Goal: Information Seeking & Learning: Learn about a topic

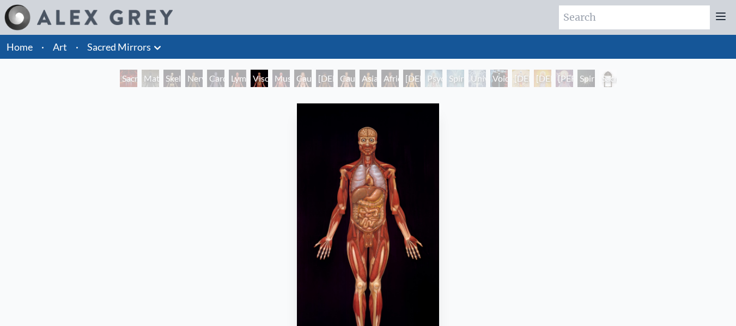
click at [447, 79] on div "Spiritual Energy System" at bounding box center [455, 78] width 17 height 17
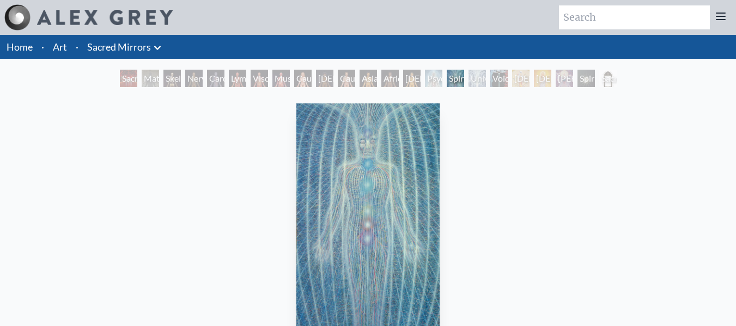
click at [486, 76] on div "Universal Mind Lattice" at bounding box center [476, 78] width 17 height 17
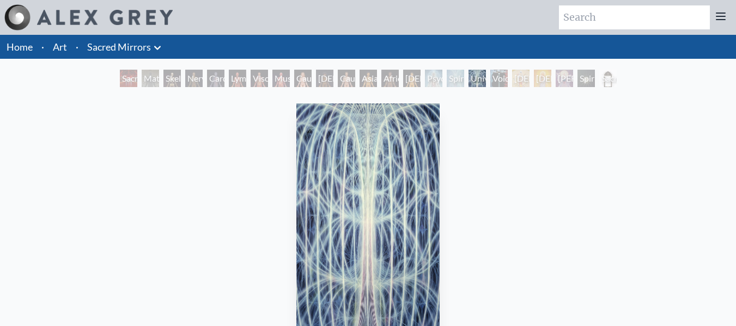
click at [432, 78] on div "Psychic Energy System" at bounding box center [433, 78] width 17 height 17
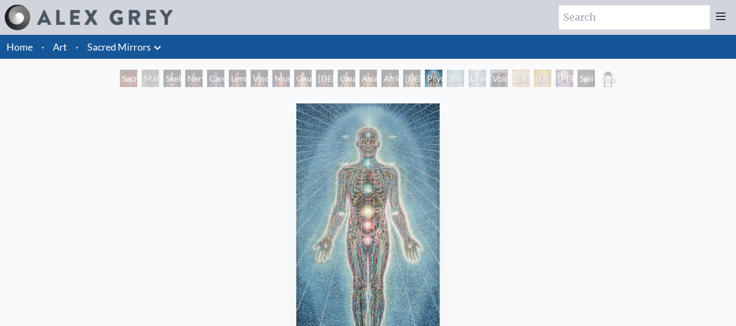
click at [450, 82] on div "Spiritual Energy System" at bounding box center [455, 78] width 17 height 17
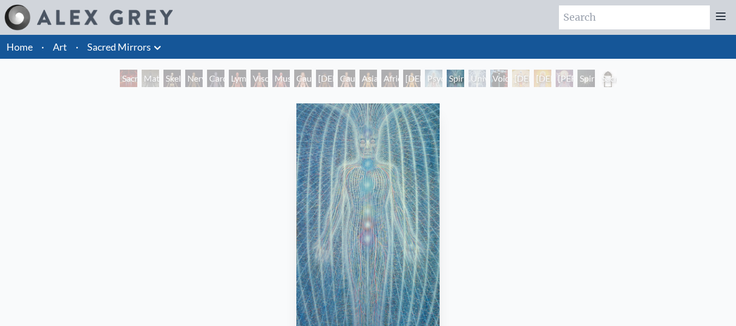
click at [473, 81] on div "Universal Mind Lattice" at bounding box center [476, 78] width 17 height 17
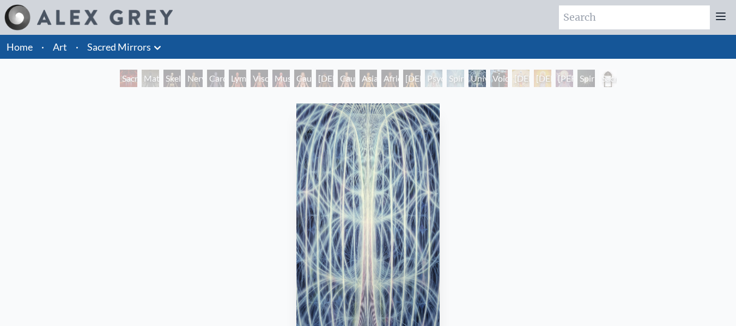
click at [486, 81] on div "Universal Mind Lattice" at bounding box center [476, 78] width 17 height 17
click at [490, 78] on div "Void Clear Light" at bounding box center [498, 78] width 17 height 17
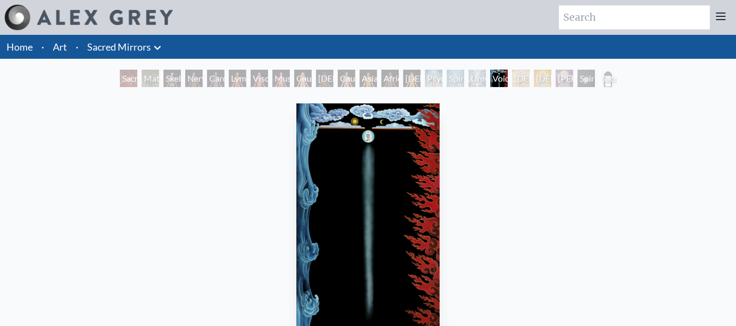
click at [500, 82] on div "Void Clear Light" at bounding box center [498, 78] width 17 height 17
click at [521, 82] on div "[DEMOGRAPHIC_DATA]" at bounding box center [520, 78] width 17 height 17
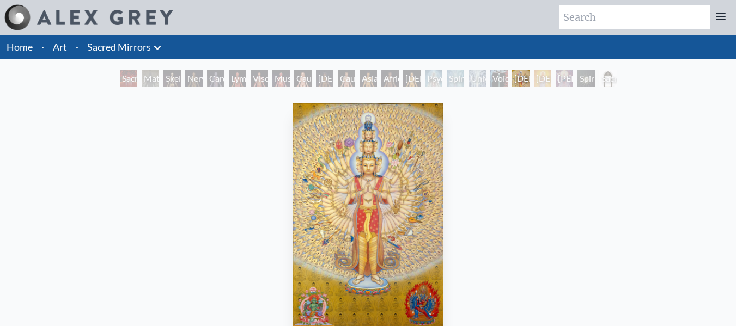
click at [388, 82] on div "African Man" at bounding box center [389, 78] width 17 height 17
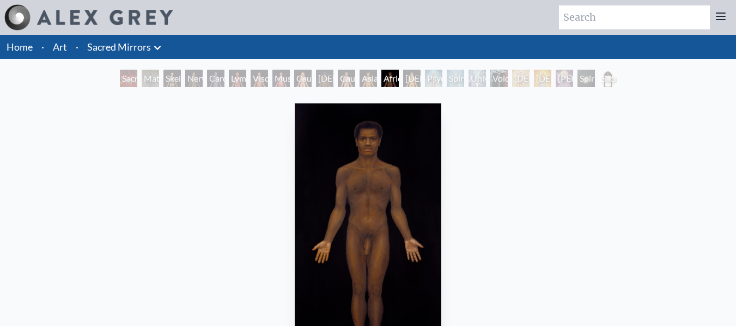
click at [338, 78] on div "Caucasian Man" at bounding box center [346, 78] width 17 height 17
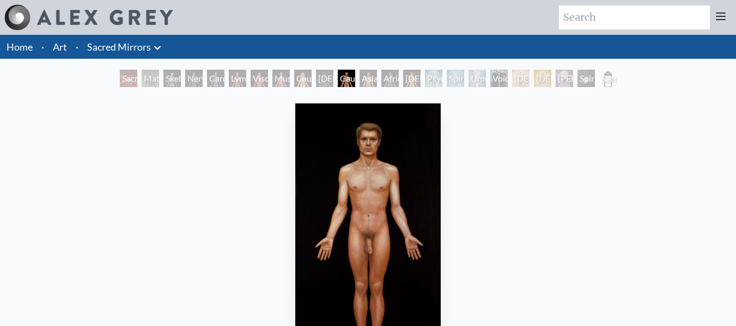
click at [297, 78] on div "Caucasian Woman" at bounding box center [302, 78] width 17 height 17
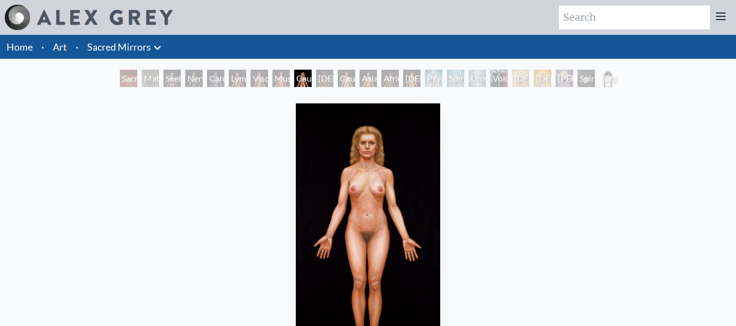
click at [252, 78] on div "Viscera" at bounding box center [258, 78] width 17 height 17
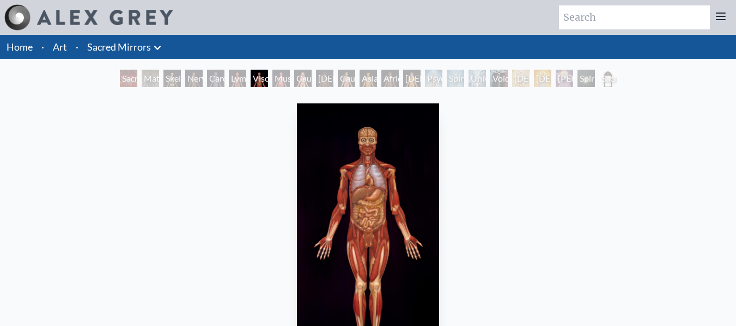
click at [120, 85] on div "Sacred Mirrors Room, [GEOGRAPHIC_DATA]" at bounding box center [128, 78] width 17 height 17
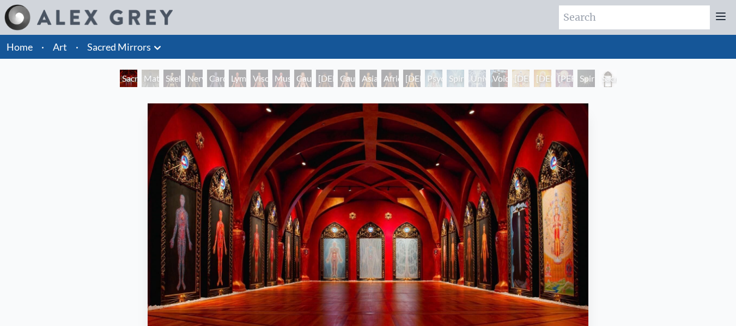
drag, startPoint x: 200, startPoint y: 76, endPoint x: 155, endPoint y: 83, distance: 45.7
click at [199, 76] on div "Nervous System" at bounding box center [193, 78] width 17 height 17
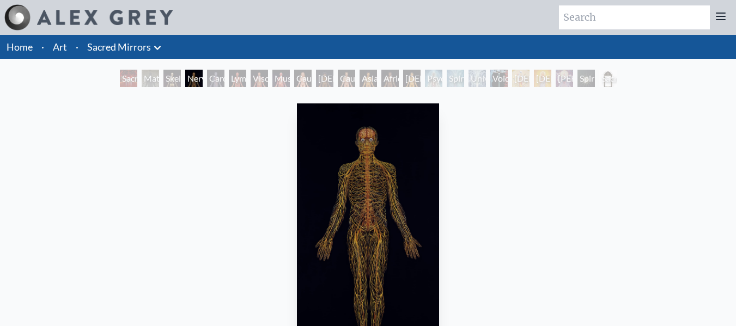
click at [144, 83] on div "Material World" at bounding box center [150, 78] width 17 height 17
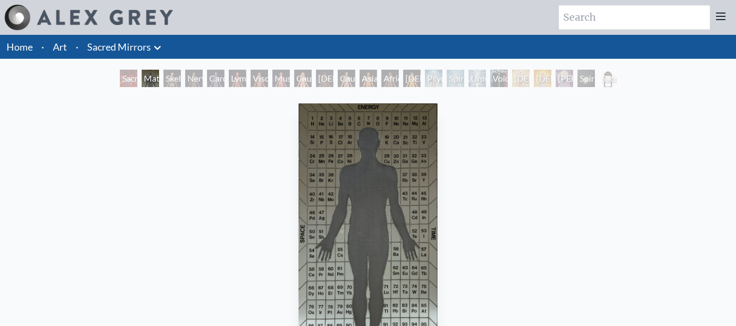
click at [187, 77] on div "Nervous System" at bounding box center [193, 78] width 17 height 17
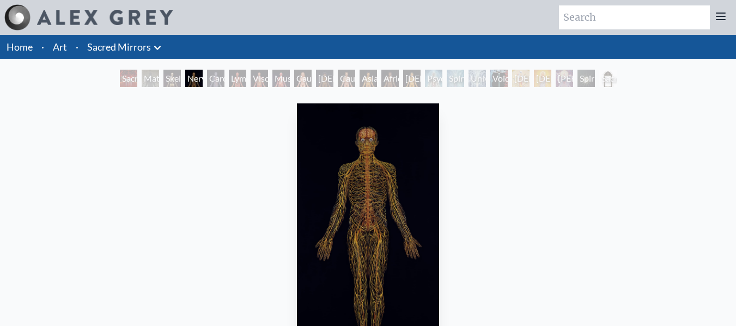
click at [234, 77] on div "Lymphatic System" at bounding box center [237, 78] width 17 height 17
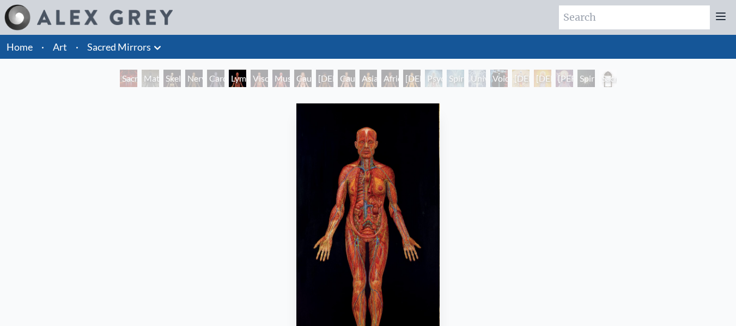
click at [282, 79] on div "Muscle System" at bounding box center [280, 78] width 17 height 17
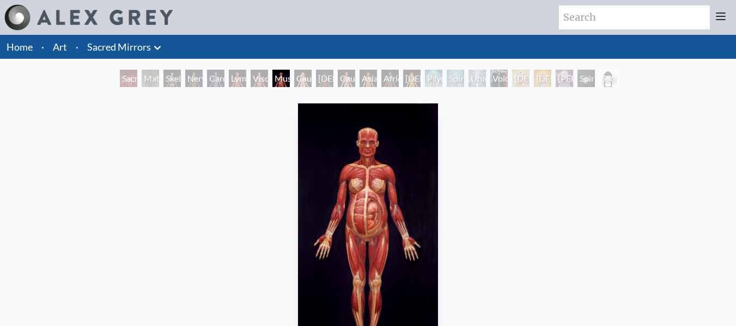
click at [316, 77] on div "[DEMOGRAPHIC_DATA] Woman" at bounding box center [324, 78] width 17 height 17
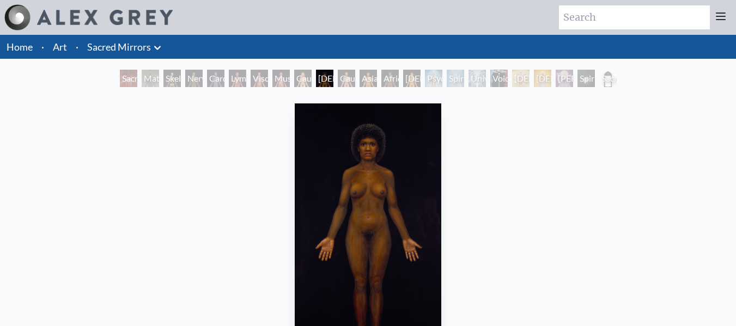
click at [363, 78] on div "Asian Man" at bounding box center [367, 78] width 17 height 17
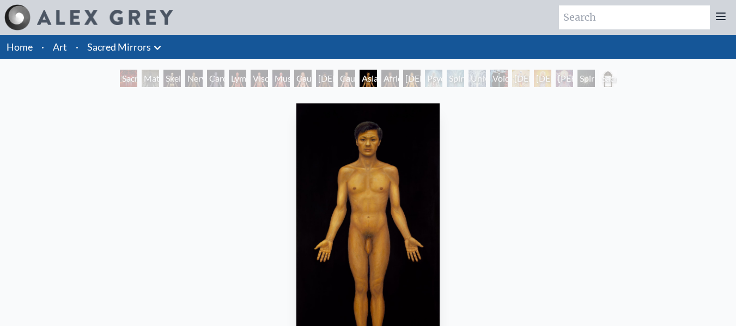
click at [146, 77] on div "Material World" at bounding box center [150, 78] width 17 height 17
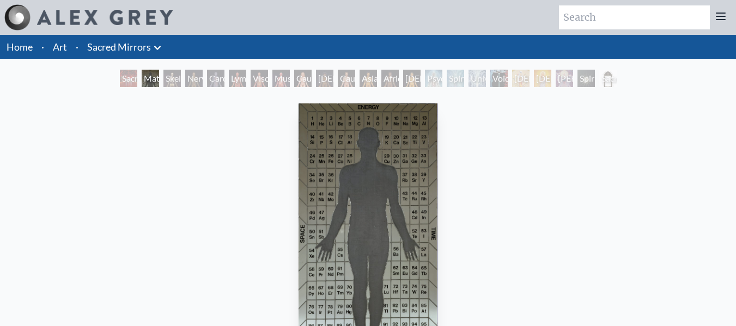
click at [192, 77] on div "Nervous System" at bounding box center [193, 78] width 17 height 17
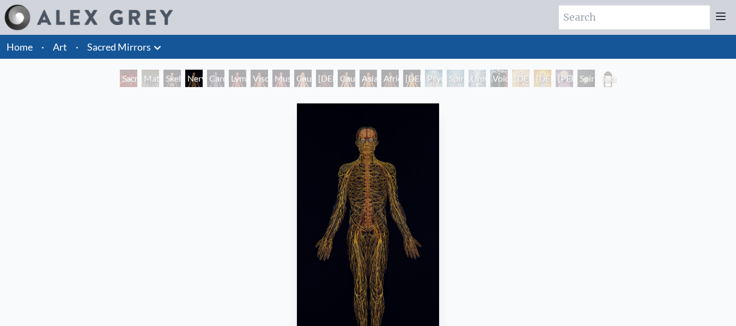
click at [234, 78] on div "Lymphatic System" at bounding box center [237, 78] width 17 height 17
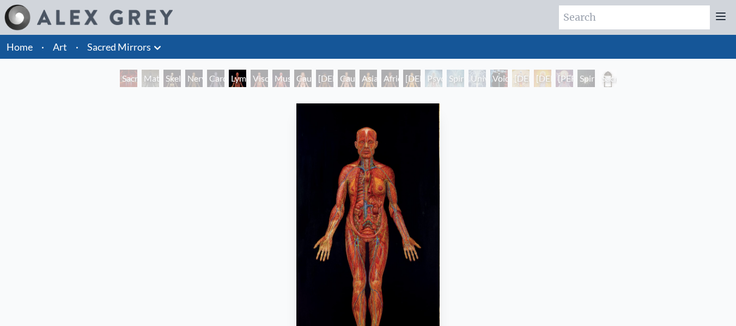
click at [285, 79] on div "Muscle System" at bounding box center [280, 78] width 17 height 17
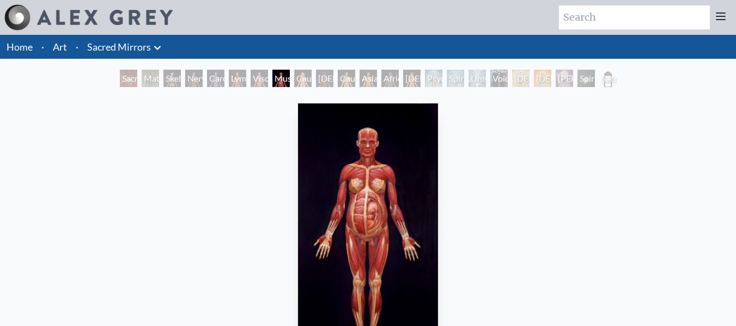
click at [319, 79] on div "[DEMOGRAPHIC_DATA] Woman" at bounding box center [324, 78] width 17 height 17
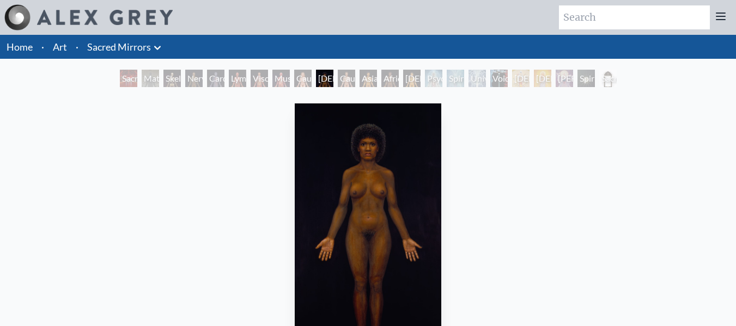
click at [359, 82] on div "Asian Man" at bounding box center [367, 78] width 17 height 17
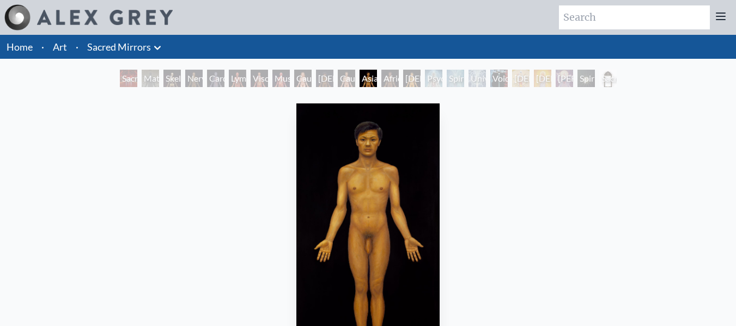
click at [403, 81] on div "[DEMOGRAPHIC_DATA] Woman" at bounding box center [411, 78] width 17 height 17
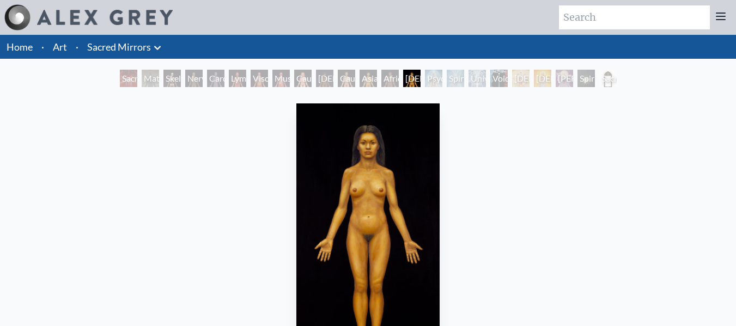
click at [452, 82] on div "Spiritual Energy System" at bounding box center [455, 78] width 17 height 17
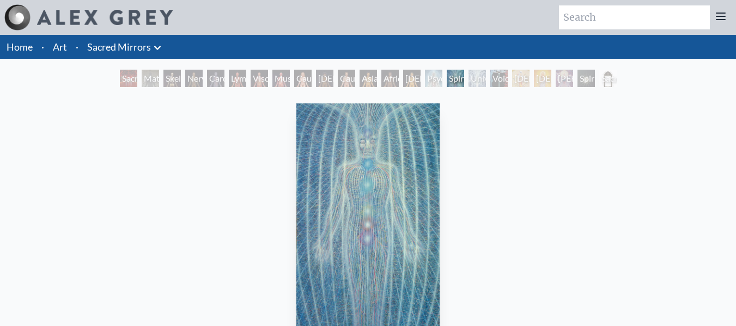
click at [482, 83] on div "Universal Mind Lattice" at bounding box center [476, 78] width 17 height 17
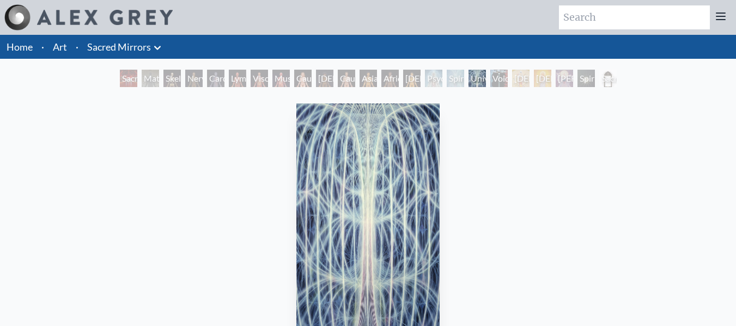
click at [498, 83] on div "Void Clear Light" at bounding box center [498, 78] width 17 height 17
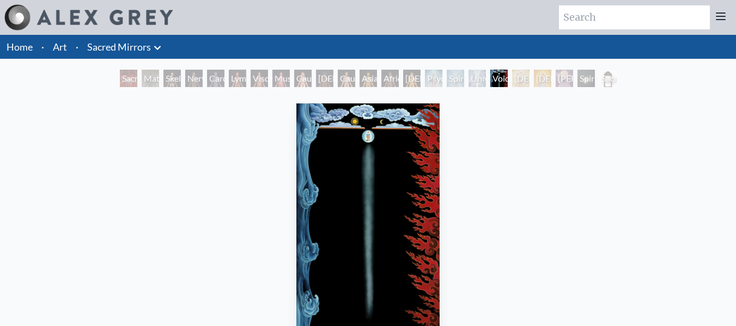
click at [217, 85] on div "Cardiovascular System" at bounding box center [215, 78] width 17 height 17
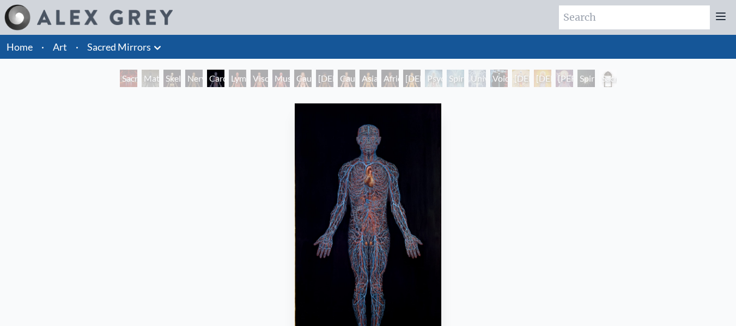
click at [233, 85] on div "Lymphatic System" at bounding box center [237, 78] width 17 height 17
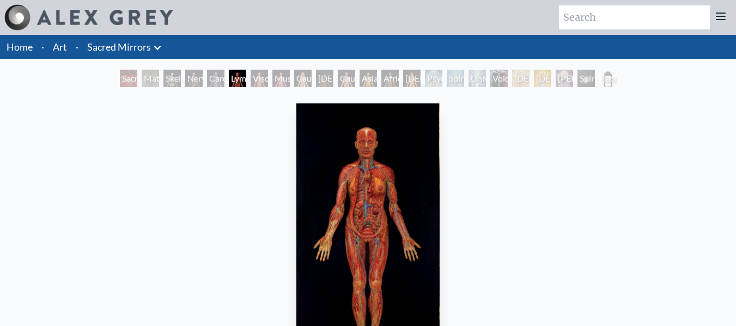
click at [252, 86] on div "Viscera" at bounding box center [258, 78] width 17 height 17
